Goal: Book appointment/travel/reservation

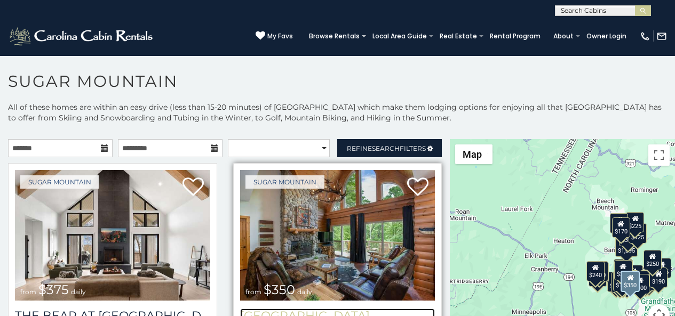
click at [256, 314] on h3 "[GEOGRAPHIC_DATA]" at bounding box center [337, 316] width 195 height 14
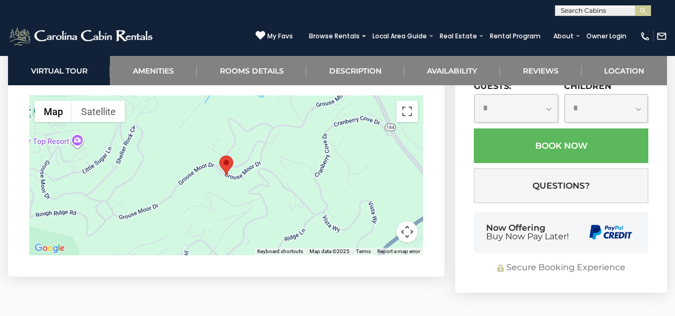
scroll to position [2967, 0]
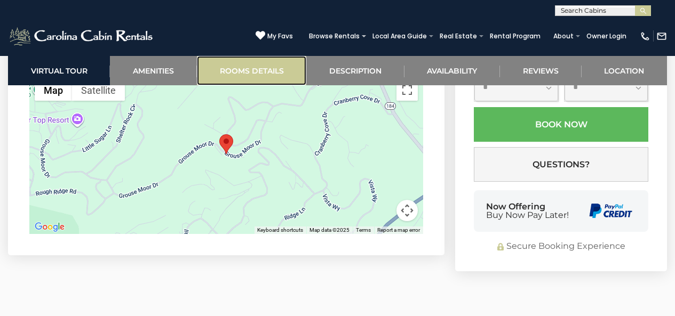
click at [214, 59] on link "Rooms Details" at bounding box center [251, 70] width 109 height 29
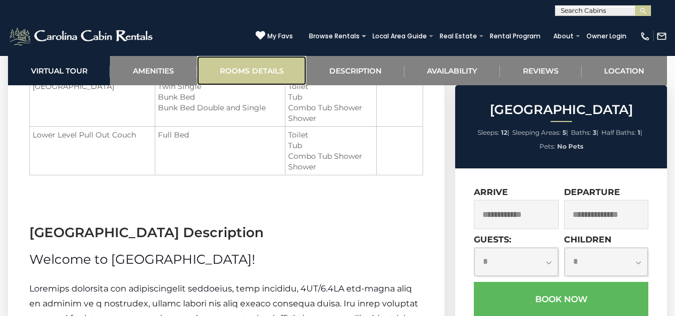
scroll to position [1205, 0]
